Goal: Book appointment/travel/reservation

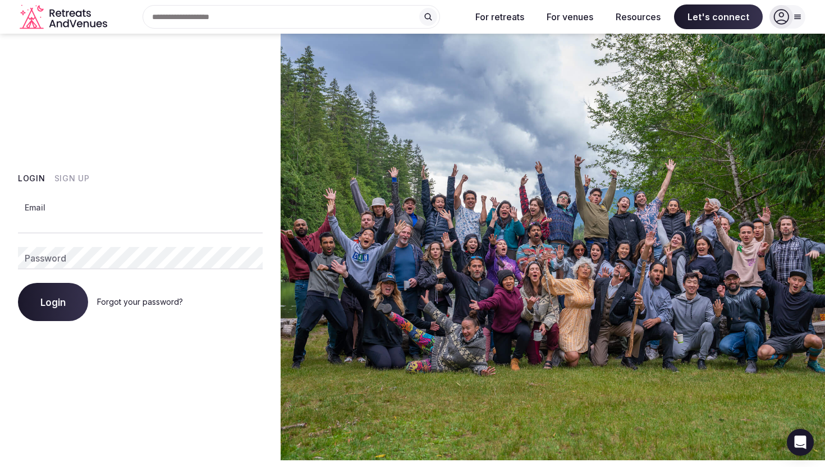
click at [189, 214] on input "Email" at bounding box center [140, 222] width 245 height 22
click at [74, 178] on button "Sign Up" at bounding box center [71, 178] width 35 height 11
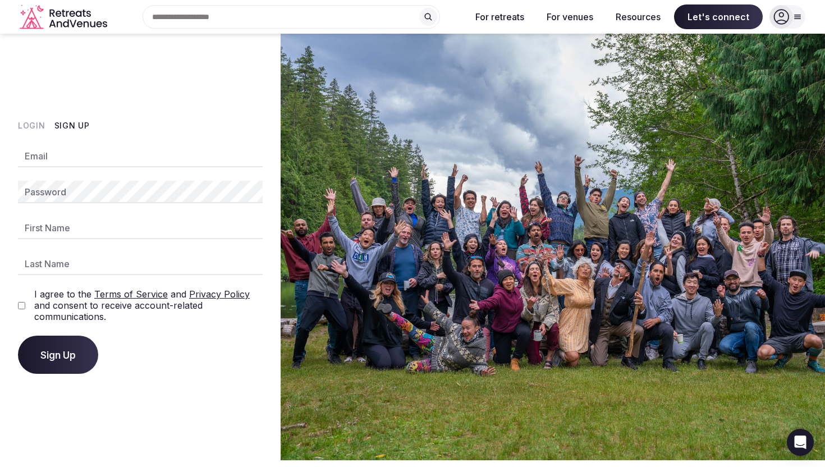
click at [109, 160] on input "Email" at bounding box center [140, 156] width 245 height 22
type input "**********"
type input "********"
type input "*******"
drag, startPoint x: 72, startPoint y: 229, endPoint x: 17, endPoint y: 228, distance: 55.0
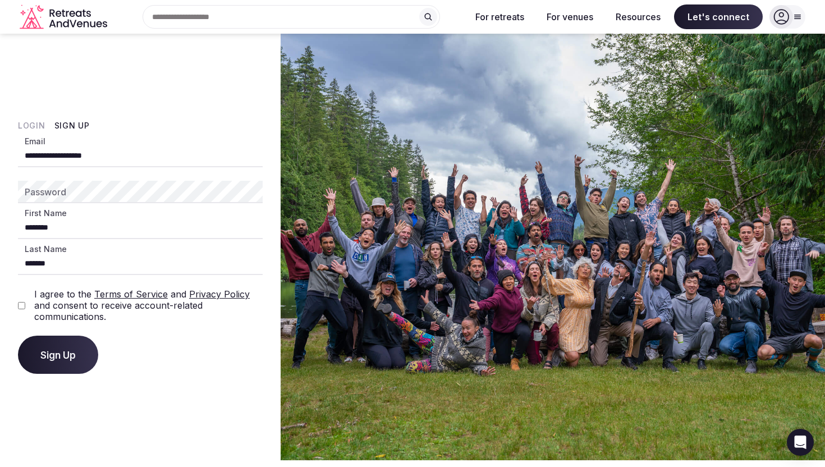
click at [17, 228] on div "**********" at bounding box center [140, 247] width 281 height 426
type input "*****"
click at [148, 329] on div "**********" at bounding box center [140, 259] width 245 height 229
drag, startPoint x: 101, startPoint y: 261, endPoint x: 18, endPoint y: 260, distance: 83.1
click at [18, 260] on input "*******" at bounding box center [140, 264] width 245 height 22
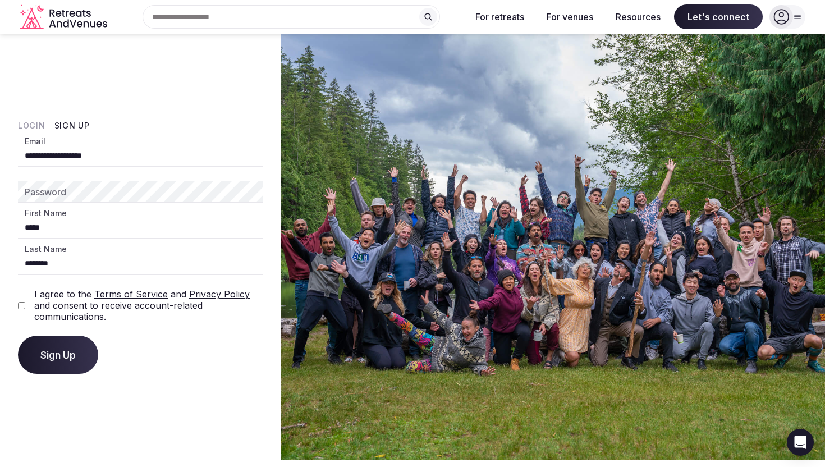
type input "********"
click at [81, 209] on div "**********" at bounding box center [140, 259] width 245 height 229
click at [102, 208] on div "**********" at bounding box center [140, 259] width 245 height 229
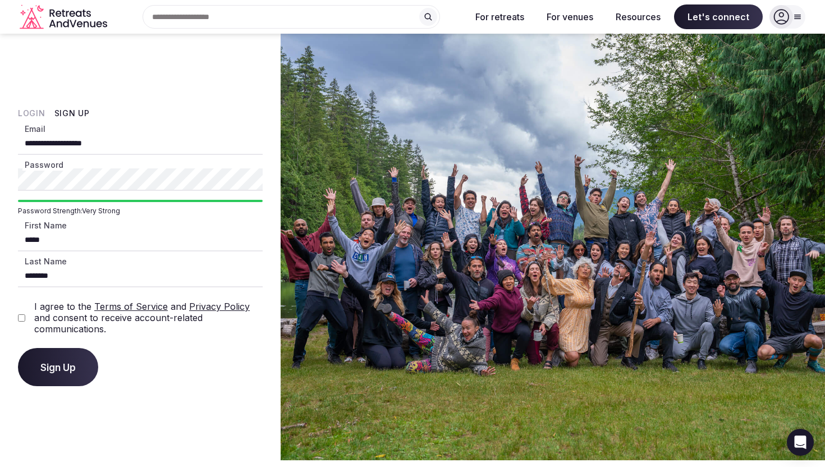
click at [29, 314] on div "I agree to the Terms of Service and Privacy Policy and consent to receive accou…" at bounding box center [140, 318] width 245 height 34
click at [75, 373] on span "Sign Up" at bounding box center [57, 366] width 35 height 11
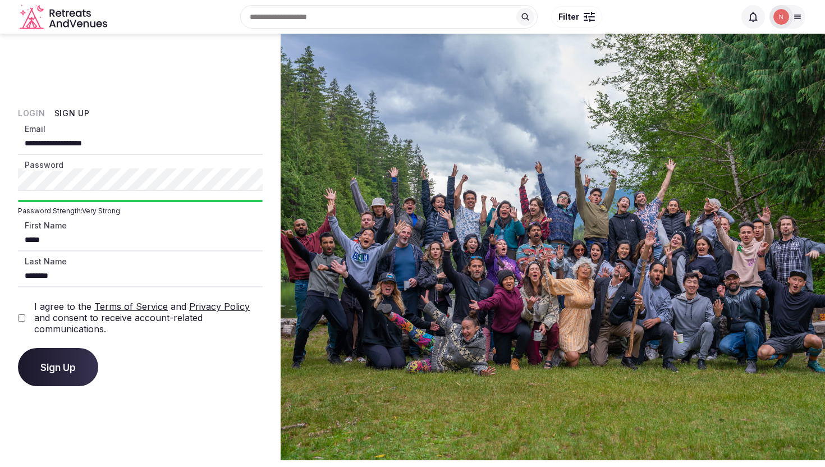
click at [783, 19] on img at bounding box center [781, 17] width 16 height 16
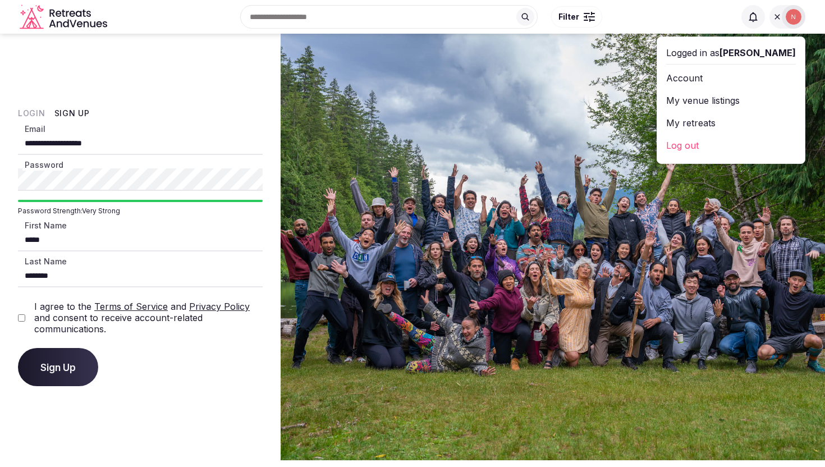
click at [734, 96] on link "My venue listings" at bounding box center [731, 100] width 130 height 18
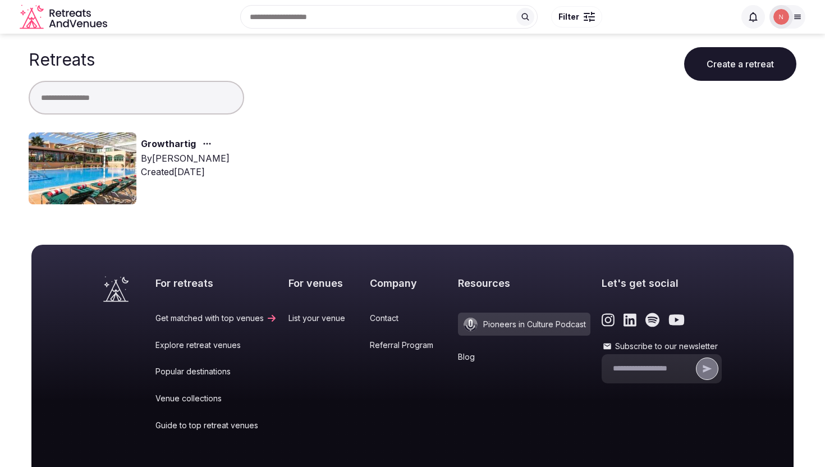
click at [144, 144] on link "Growthartig" at bounding box center [168, 144] width 55 height 15
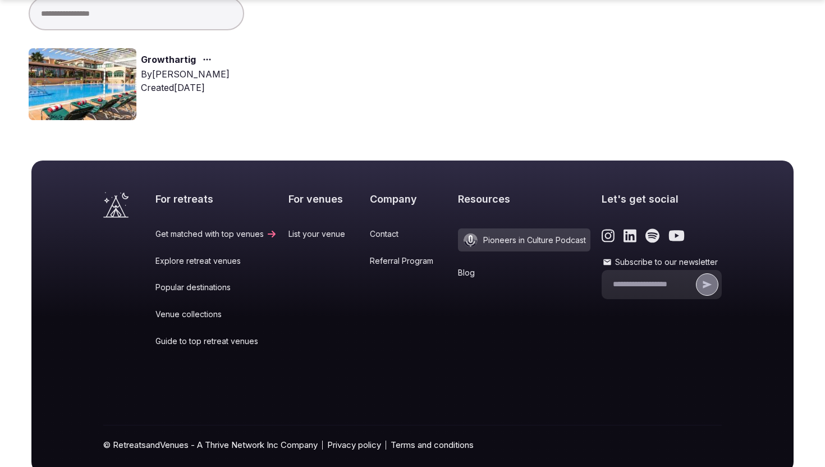
scroll to position [94, 0]
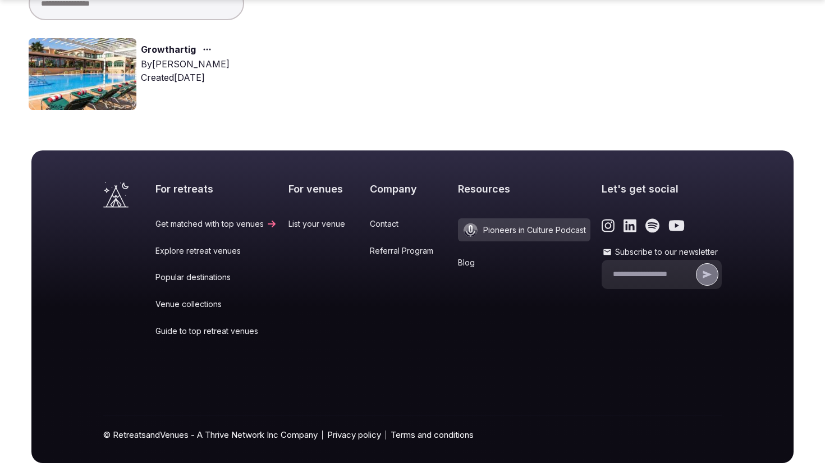
click at [143, 99] on div "Growthartig By [PERSON_NAME] Created [DATE]" at bounding box center [216, 74] width 375 height 72
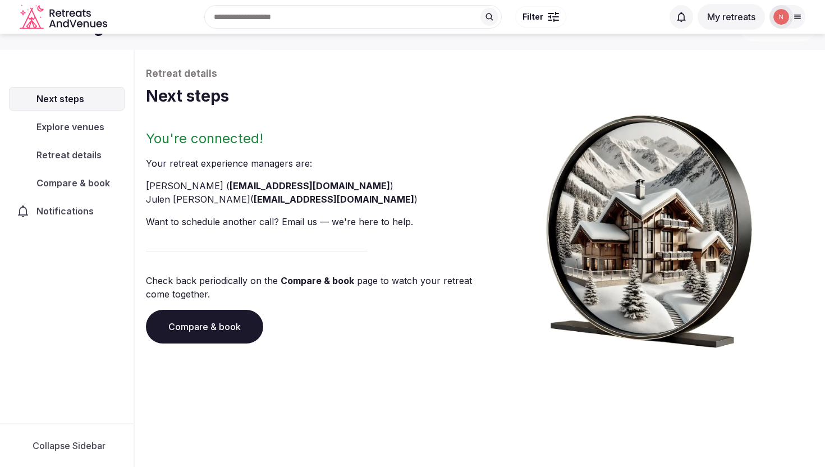
scroll to position [38, 0]
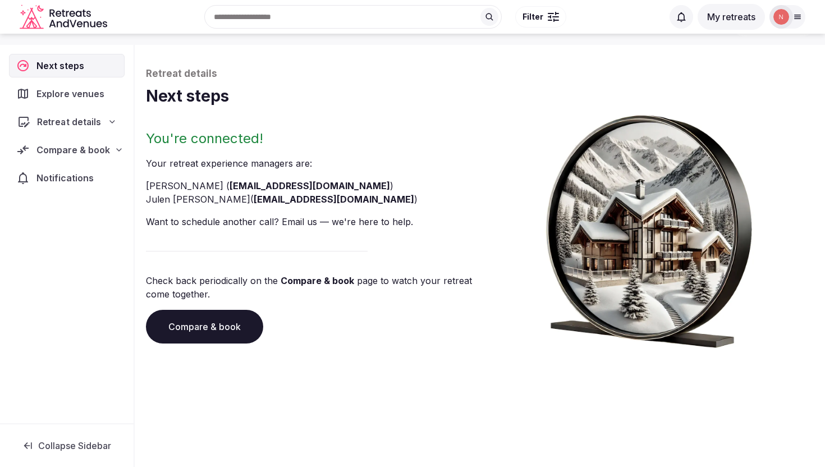
click at [109, 118] on icon at bounding box center [112, 121] width 9 height 9
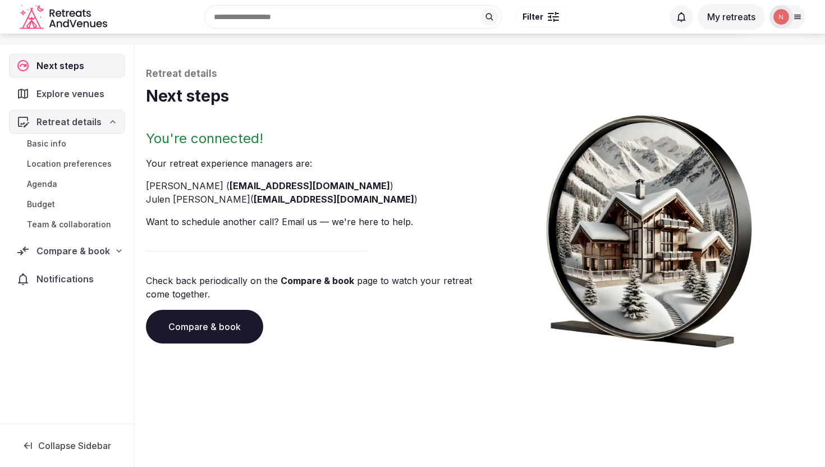
click at [82, 141] on link "Basic info" at bounding box center [67, 144] width 116 height 16
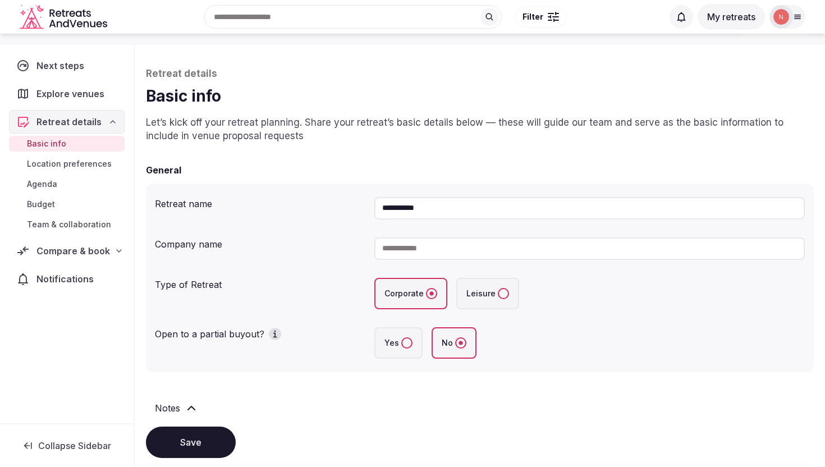
click at [70, 164] on span "Location preferences" at bounding box center [69, 163] width 85 height 11
click at [81, 91] on span "Explore venues" at bounding box center [72, 93] width 72 height 13
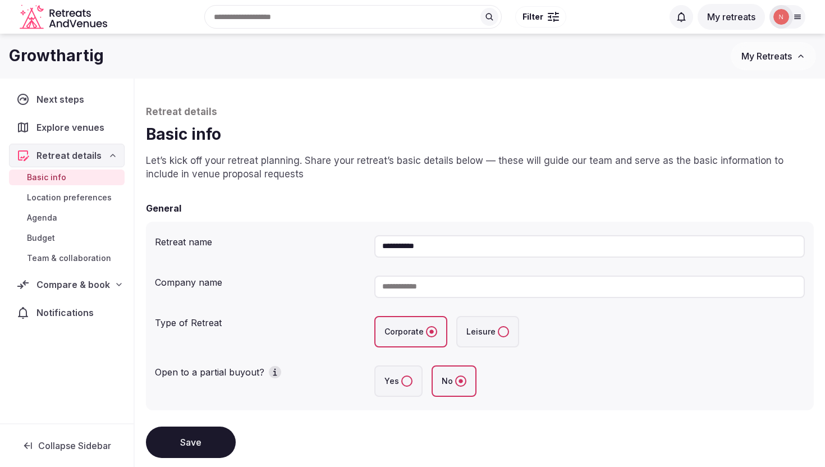
click at [90, 125] on span "Explore venues" at bounding box center [72, 127] width 72 height 13
click at [64, 157] on span "Retreat details" at bounding box center [68, 155] width 65 height 13
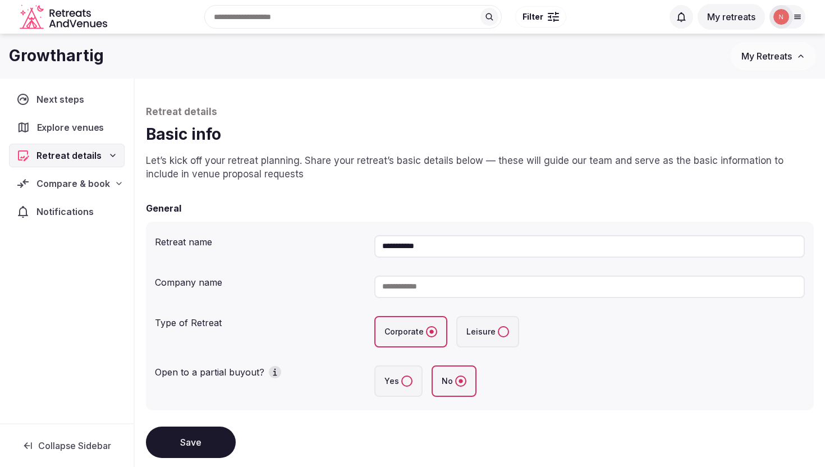
click at [68, 128] on span "Explore venues" at bounding box center [73, 127] width 72 height 13
click at [26, 123] on icon at bounding box center [23, 127] width 10 height 10
click at [58, 124] on span "Explore venues" at bounding box center [72, 127] width 72 height 13
click at [70, 101] on span "Next steps" at bounding box center [62, 99] width 52 height 13
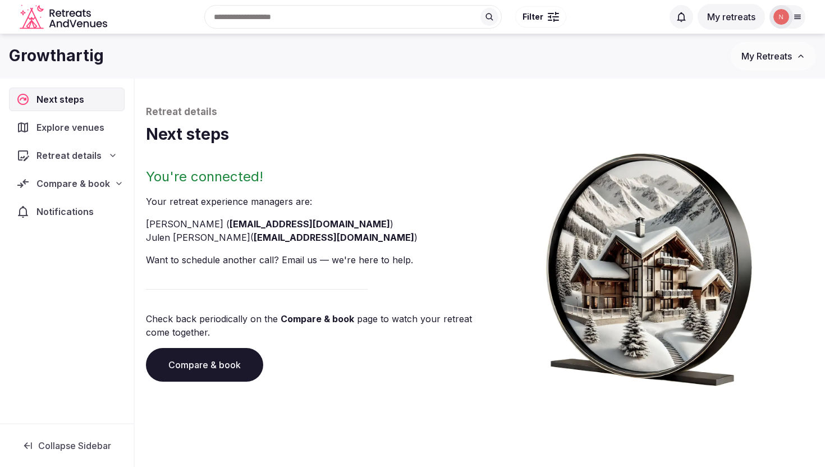
click at [76, 129] on span "Explore venues" at bounding box center [72, 127] width 72 height 13
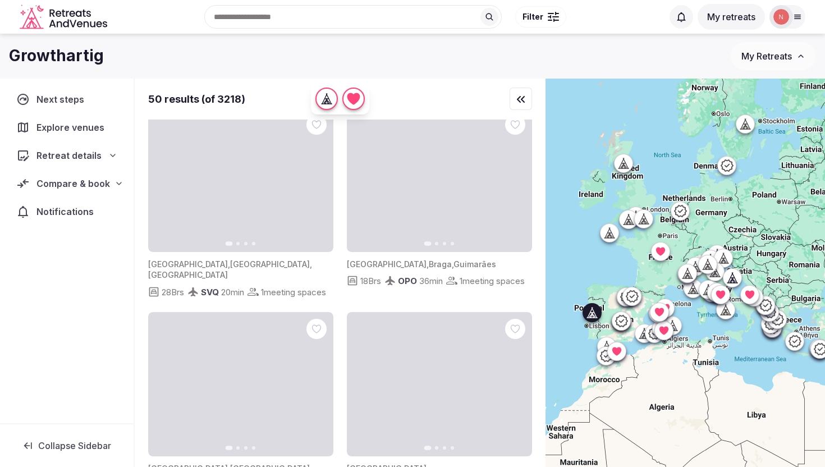
scroll to position [17, 0]
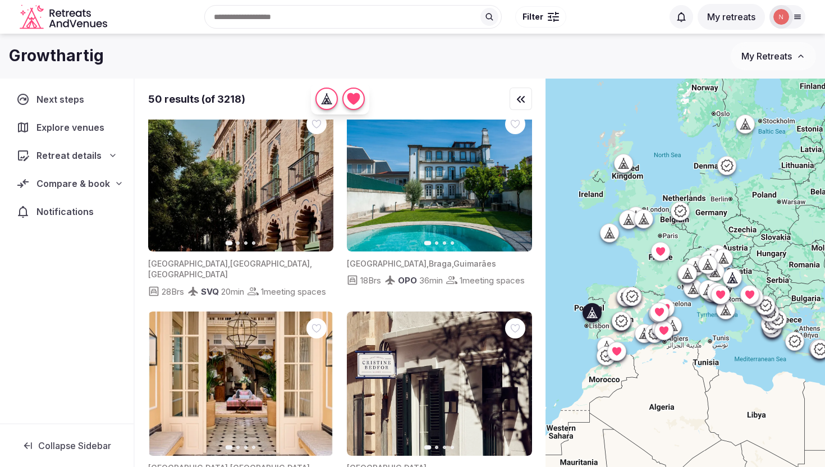
click at [518, 180] on icon "button" at bounding box center [516, 179] width 9 height 9
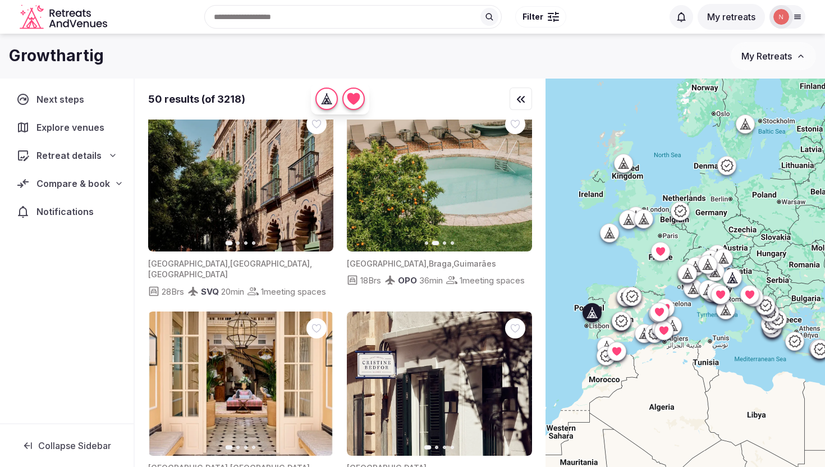
click at [518, 180] on icon "button" at bounding box center [516, 179] width 9 height 9
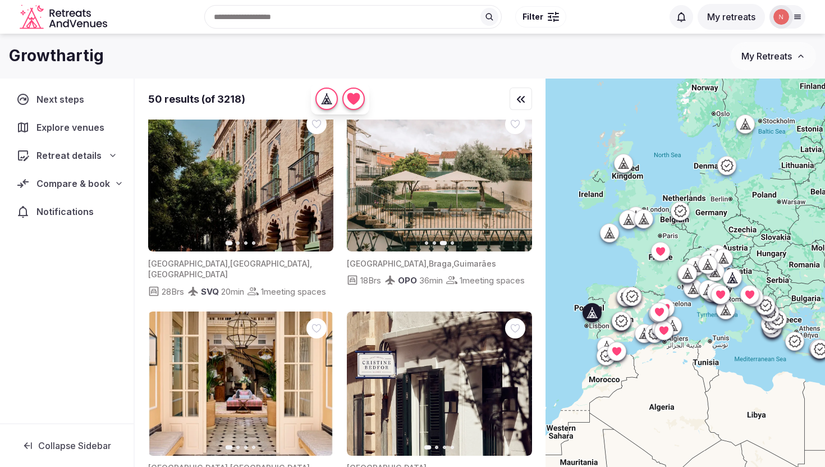
click at [518, 180] on icon "button" at bounding box center [517, 180] width 4 height 8
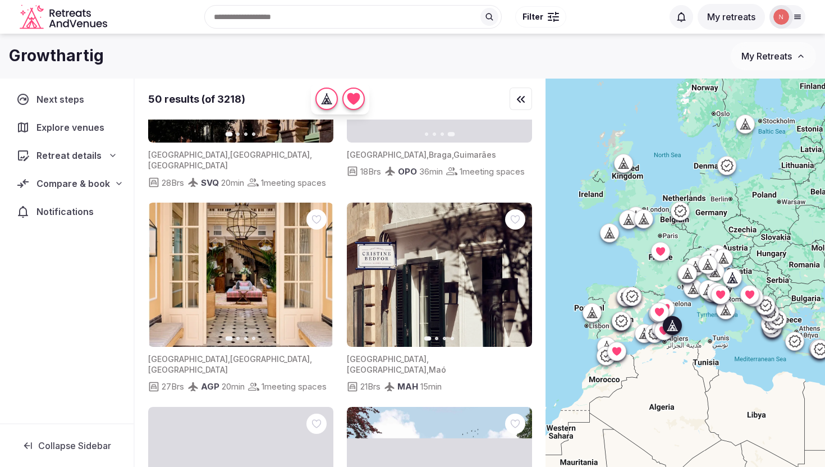
scroll to position [132, 0]
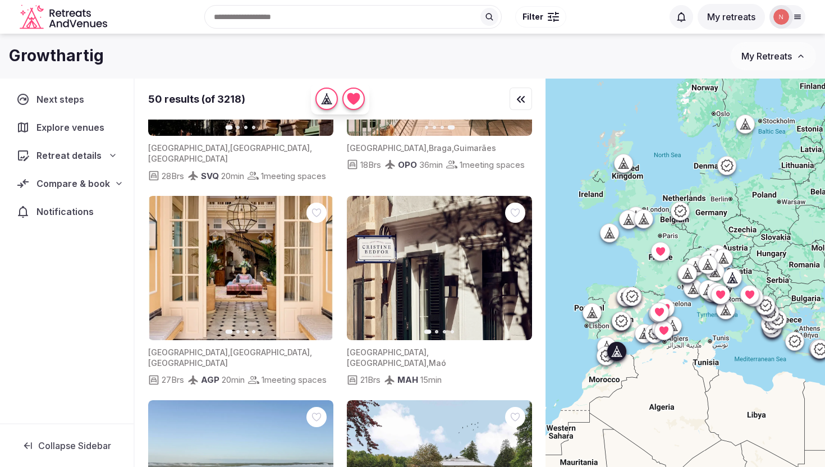
click at [314, 272] on icon "button" at bounding box center [317, 267] width 9 height 9
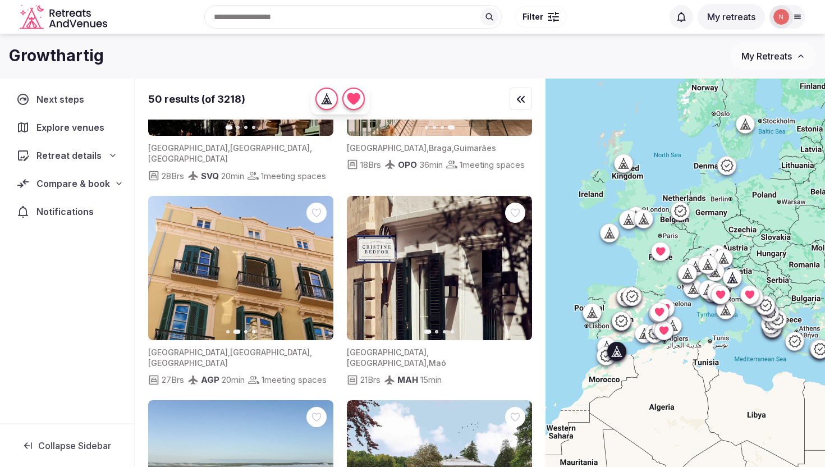
click at [314, 272] on icon "button" at bounding box center [317, 267] width 9 height 9
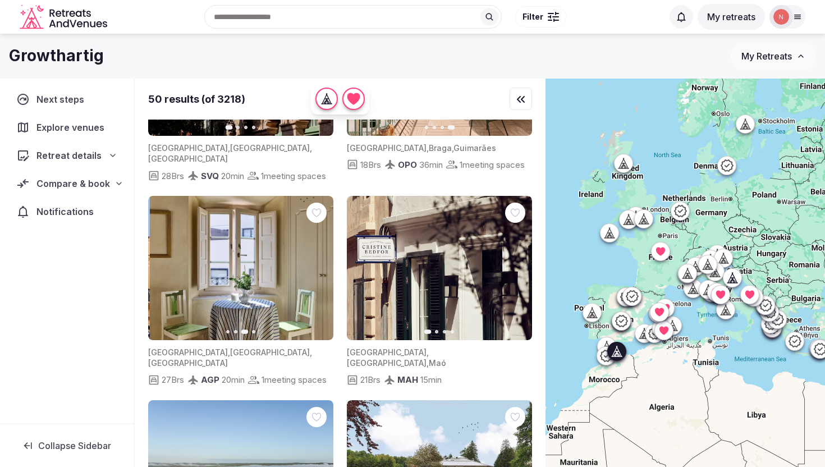
click at [314, 272] on icon "button" at bounding box center [317, 267] width 9 height 9
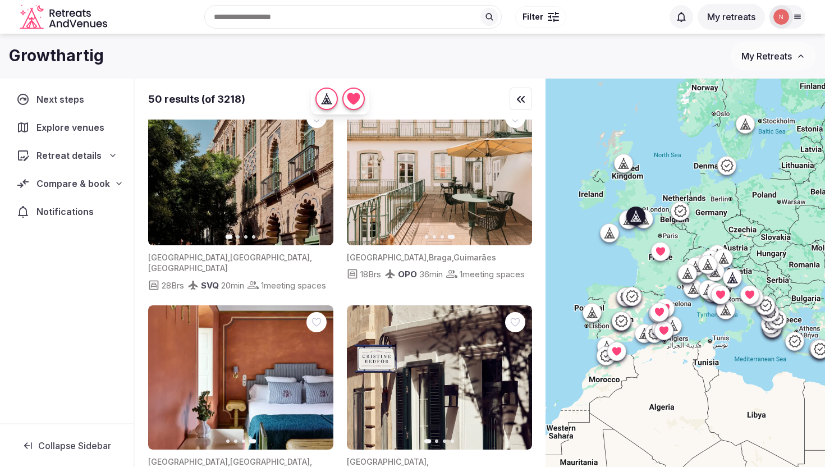
scroll to position [0, 0]
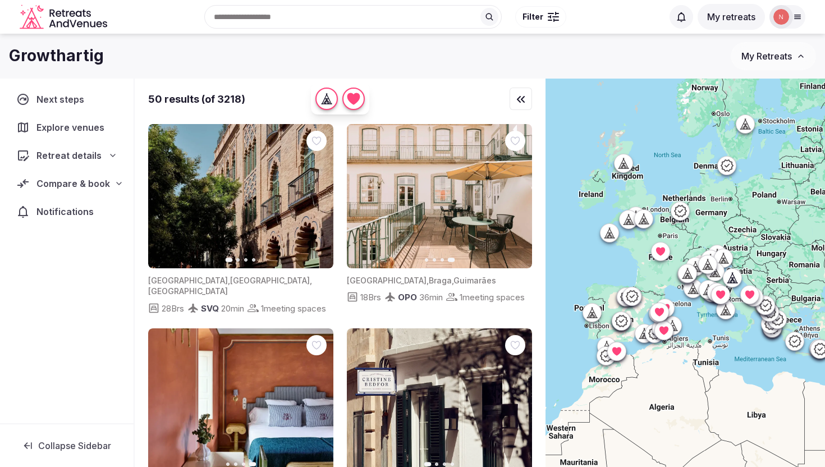
click at [114, 153] on icon at bounding box center [112, 155] width 9 height 9
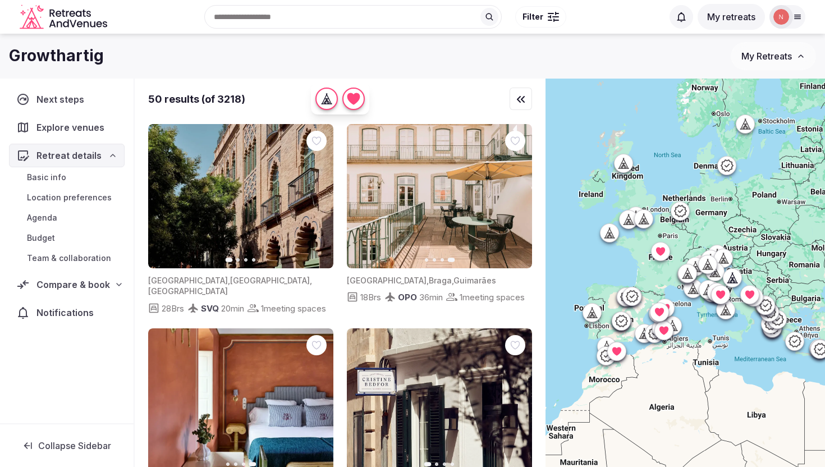
click at [59, 198] on span "Location preferences" at bounding box center [69, 197] width 85 height 11
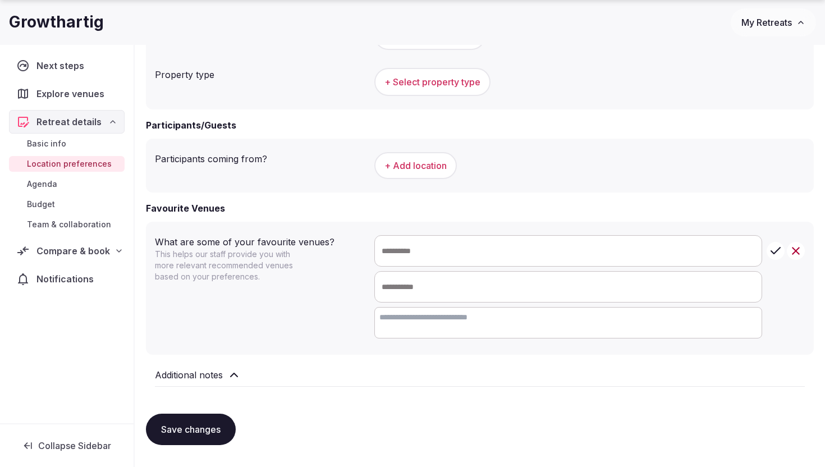
scroll to position [527, 0]
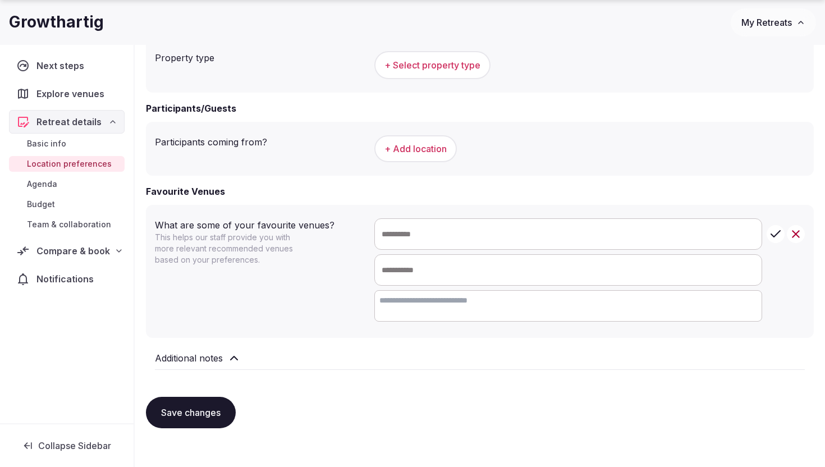
click at [118, 251] on icon at bounding box center [118, 250] width 9 height 9
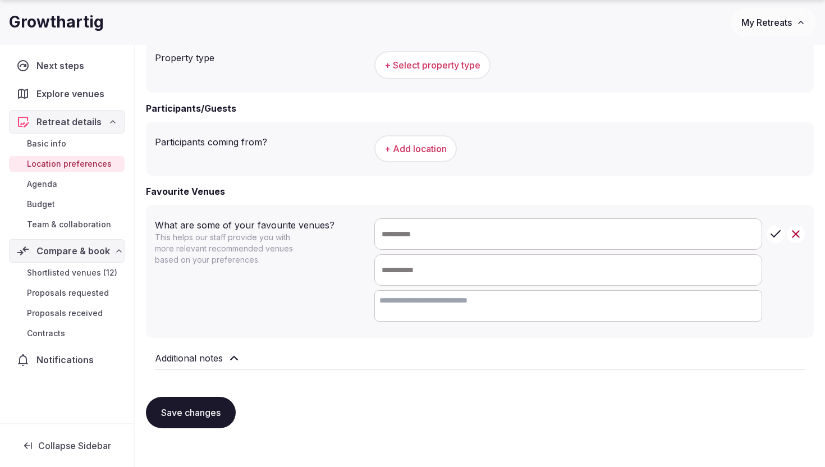
click at [91, 275] on span "Shortlisted venues (12)" at bounding box center [72, 272] width 90 height 11
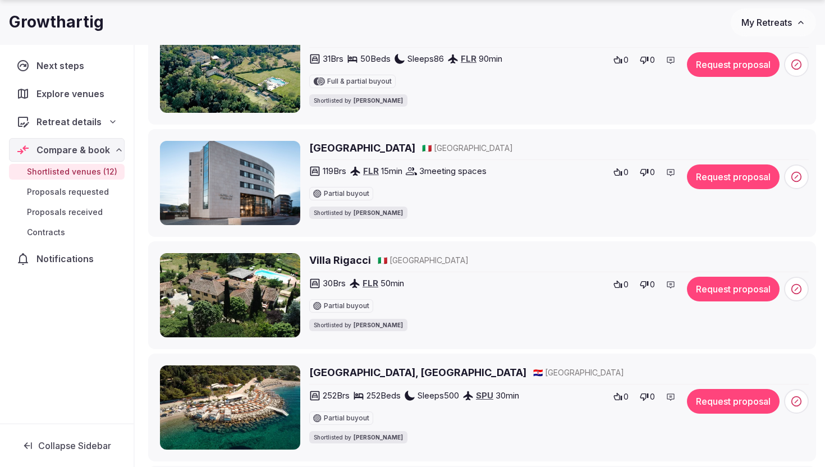
scroll to position [339, 0]
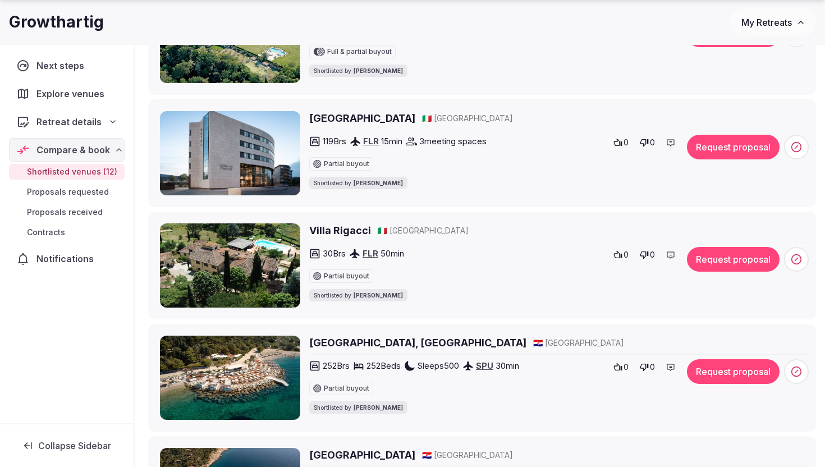
click at [316, 229] on h2 "Villa Rigacci" at bounding box center [340, 230] width 62 height 14
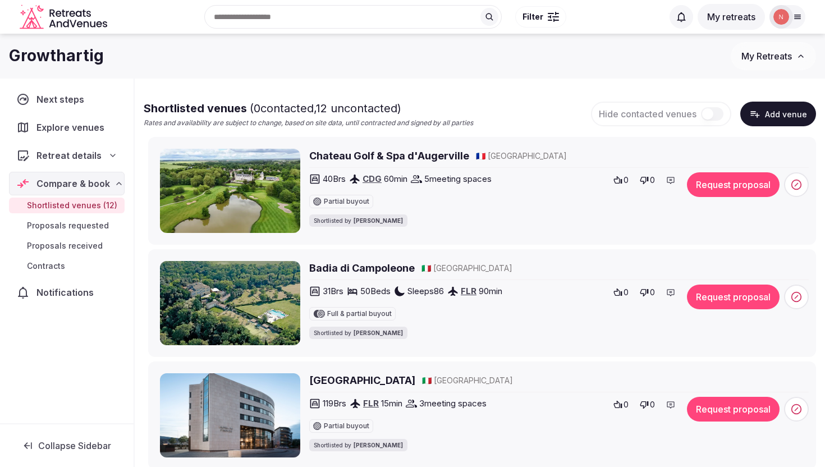
scroll to position [76, 0]
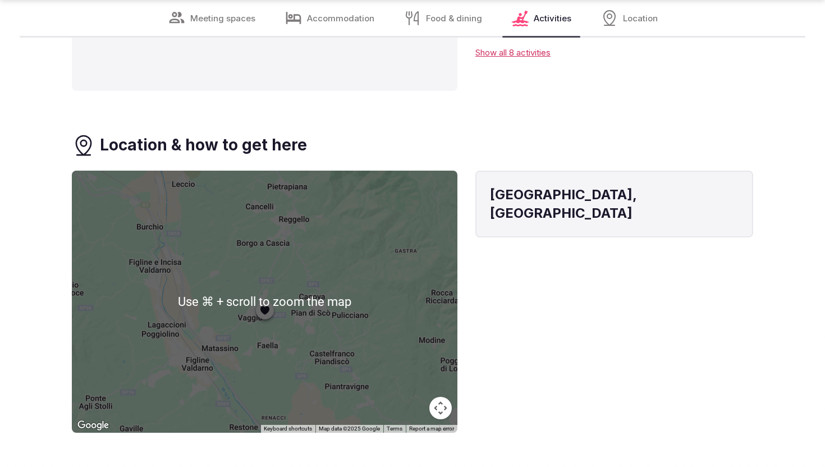
scroll to position [2860, 0]
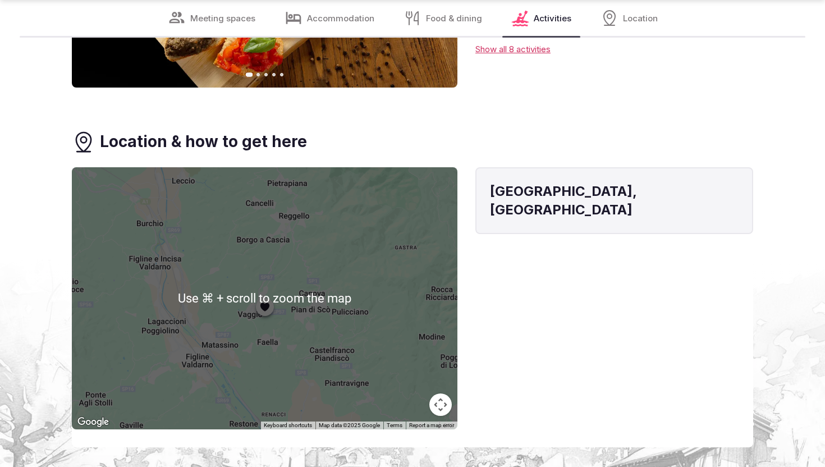
click at [324, 298] on div at bounding box center [265, 298] width 386 height 262
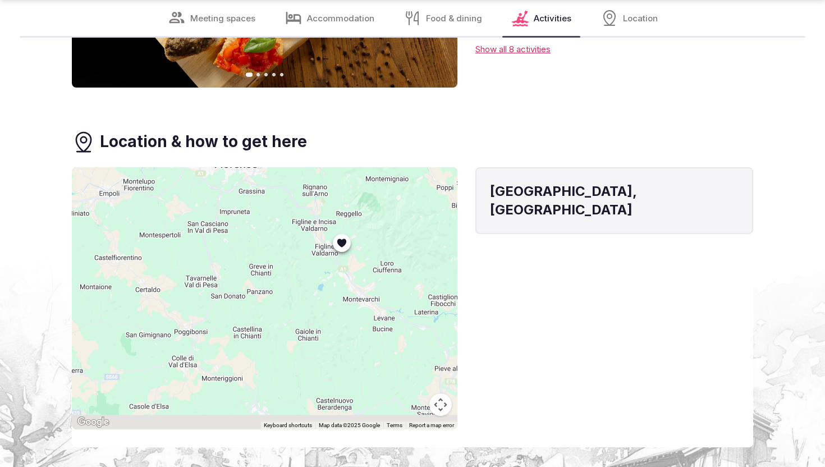
drag, startPoint x: 366, startPoint y: 303, endPoint x: 367, endPoint y: 210, distance: 92.6
click at [367, 210] on div at bounding box center [265, 298] width 386 height 262
